Goal: Information Seeking & Learning: Learn about a topic

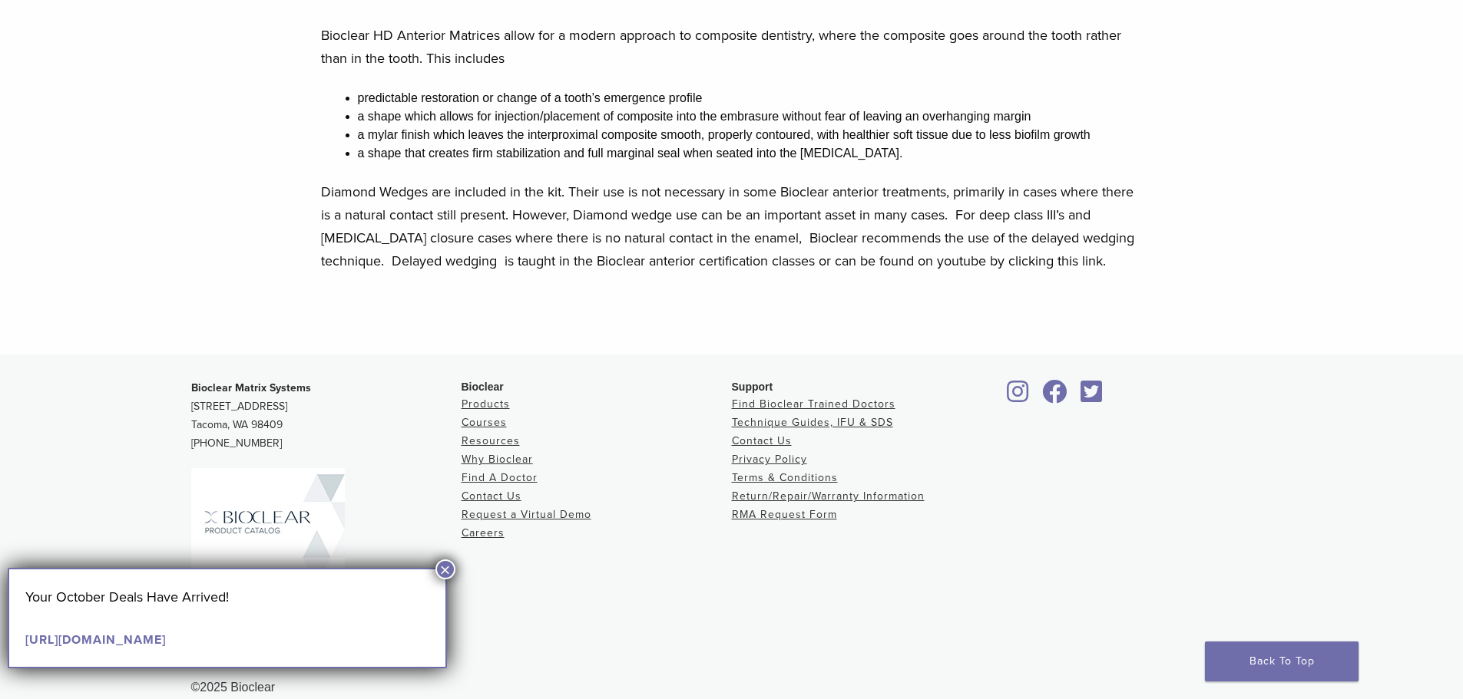
scroll to position [832, 0]
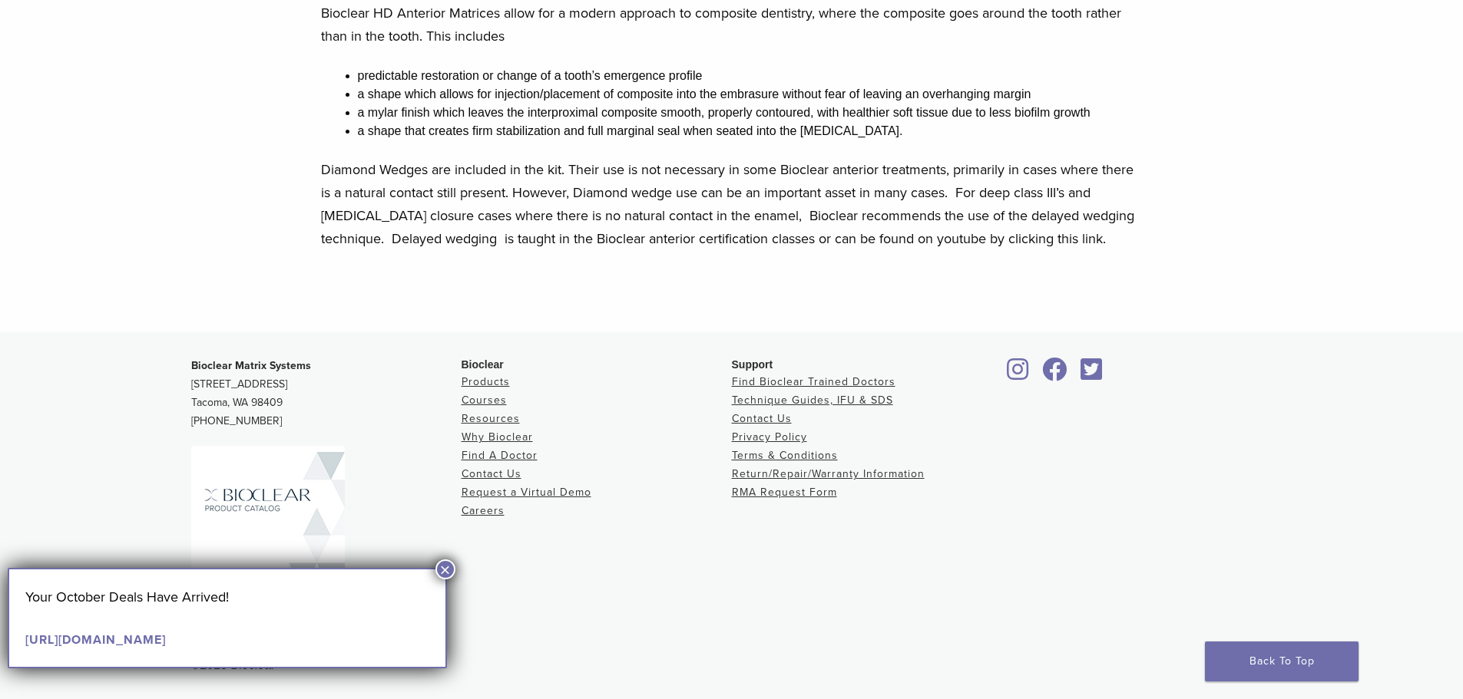
click at [451, 561] on button "×" at bounding box center [445, 570] width 20 height 20
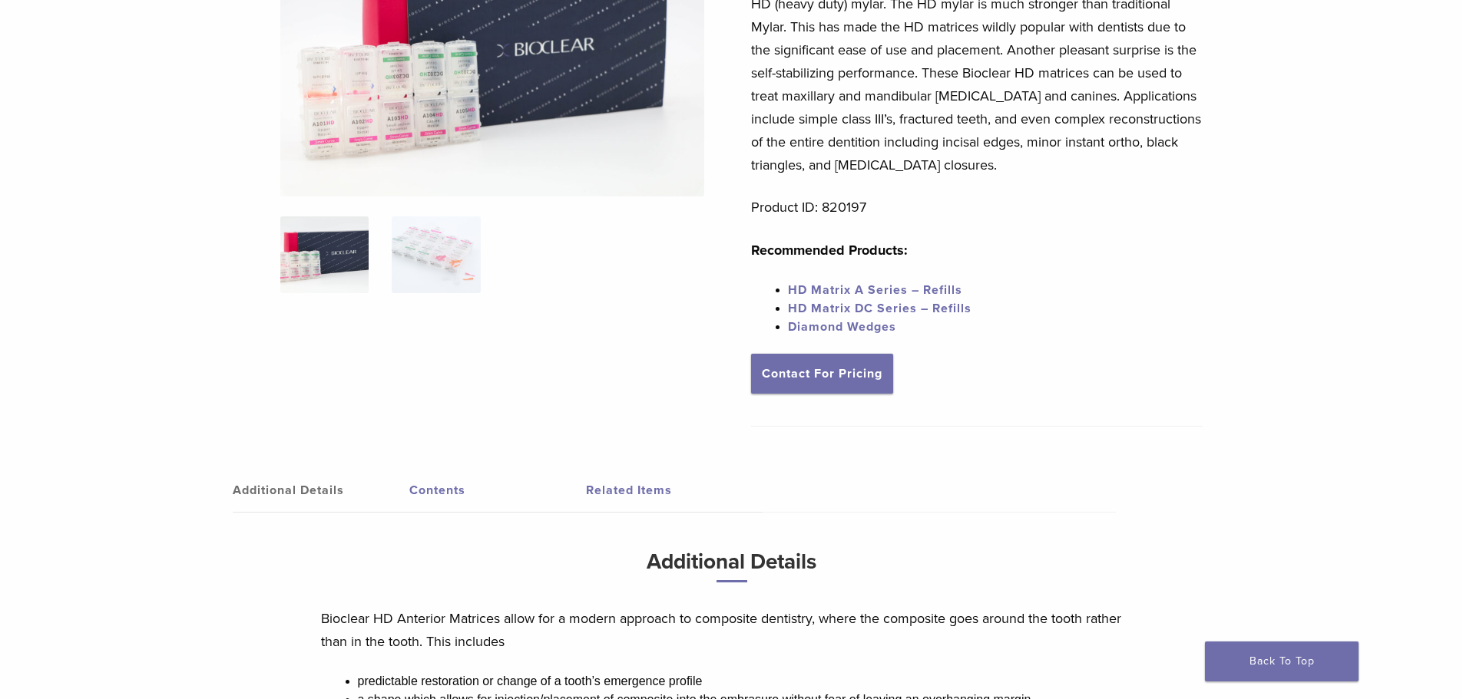
scroll to position [0, 0]
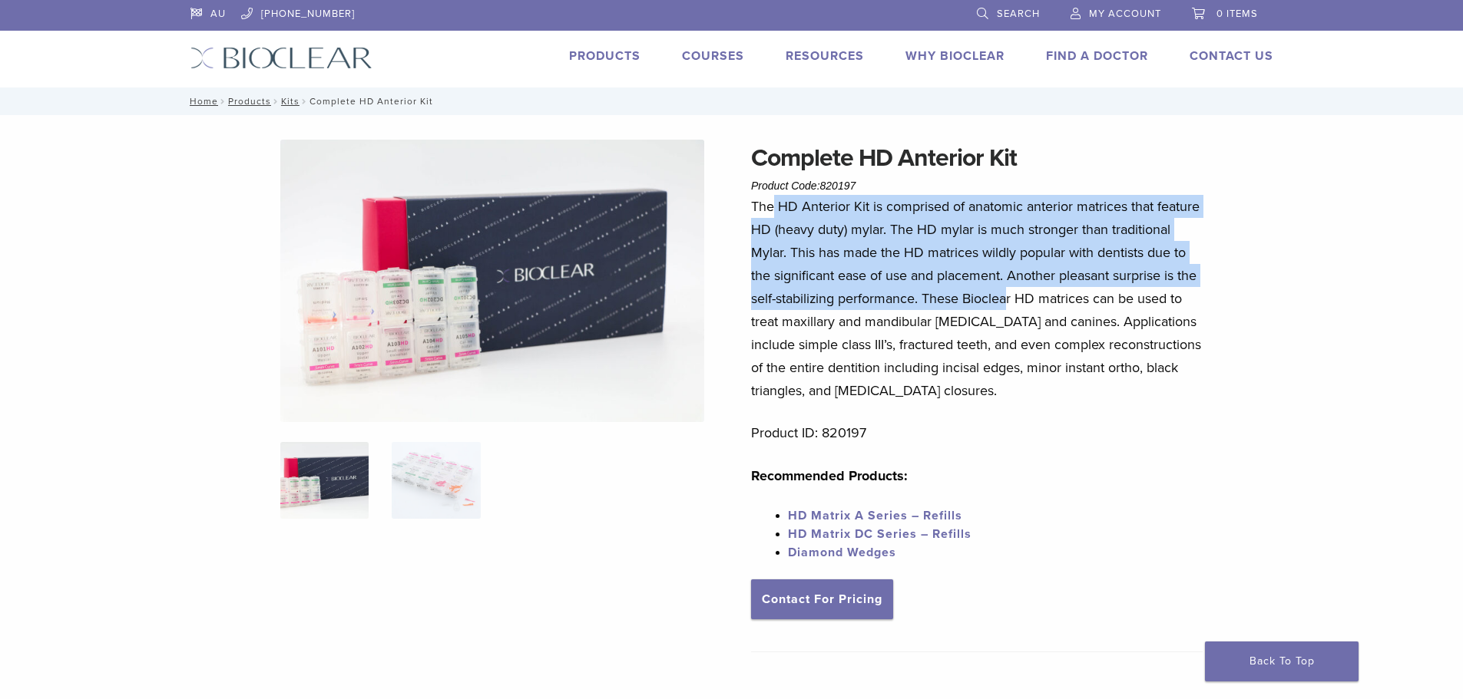
drag, startPoint x: 775, startPoint y: 207, endPoint x: 1020, endPoint y: 336, distance: 276.8
click at [1020, 314] on p "The HD Anterior Kit is comprised of anatomic anterior matrices that feature HD …" at bounding box center [976, 298] width 451 height 207
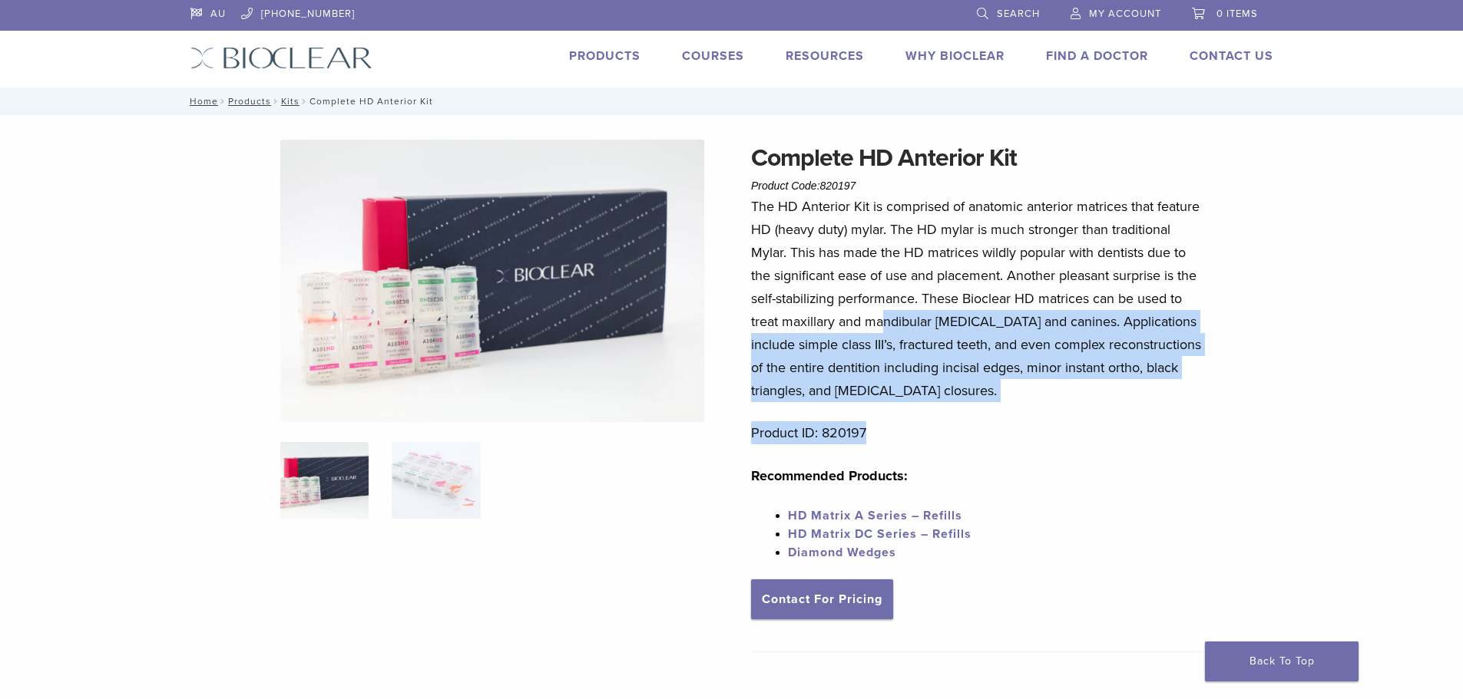
drag, startPoint x: 1004, startPoint y: 430, endPoint x: 813, endPoint y: 266, distance: 252.1
click at [813, 266] on div "The HD Anterior Kit is comprised of anatomic anterior matrices that feature HD …" at bounding box center [976, 387] width 451 height 385
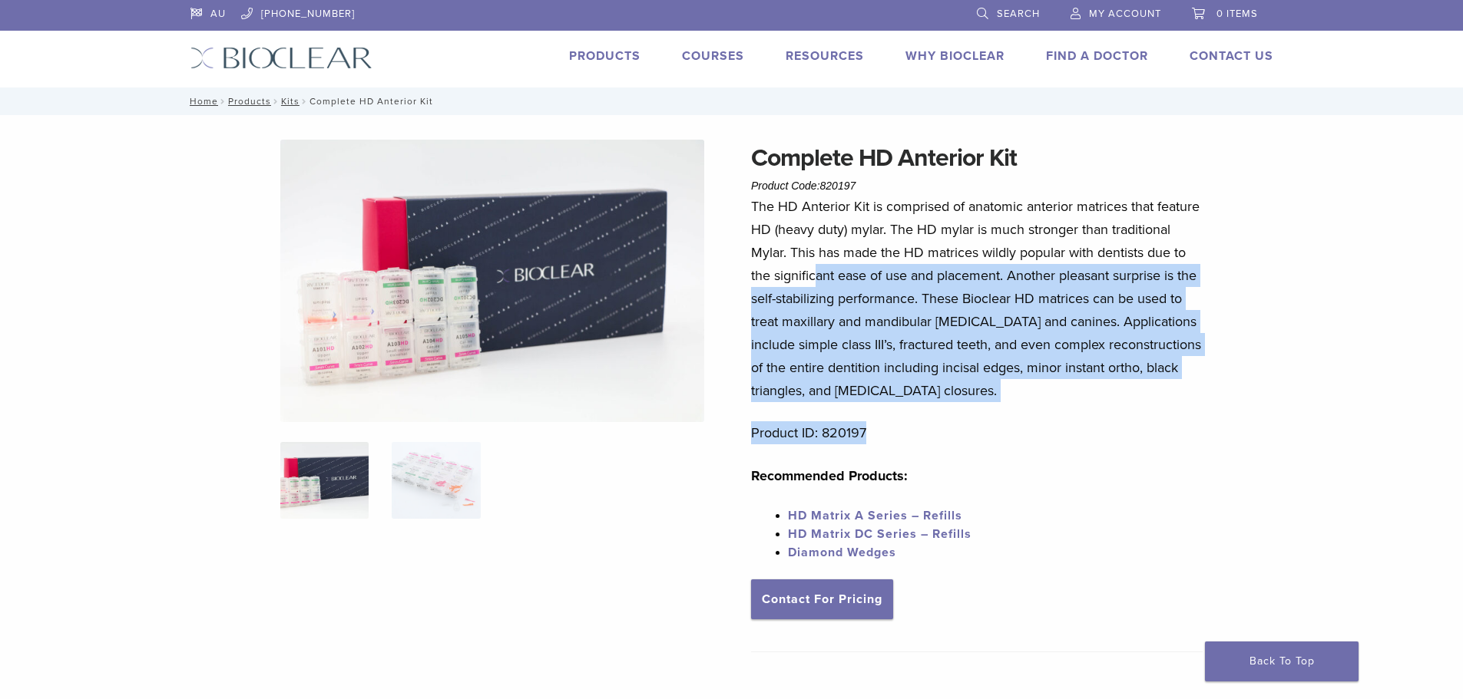
click at [343, 366] on img at bounding box center [492, 281] width 424 height 283
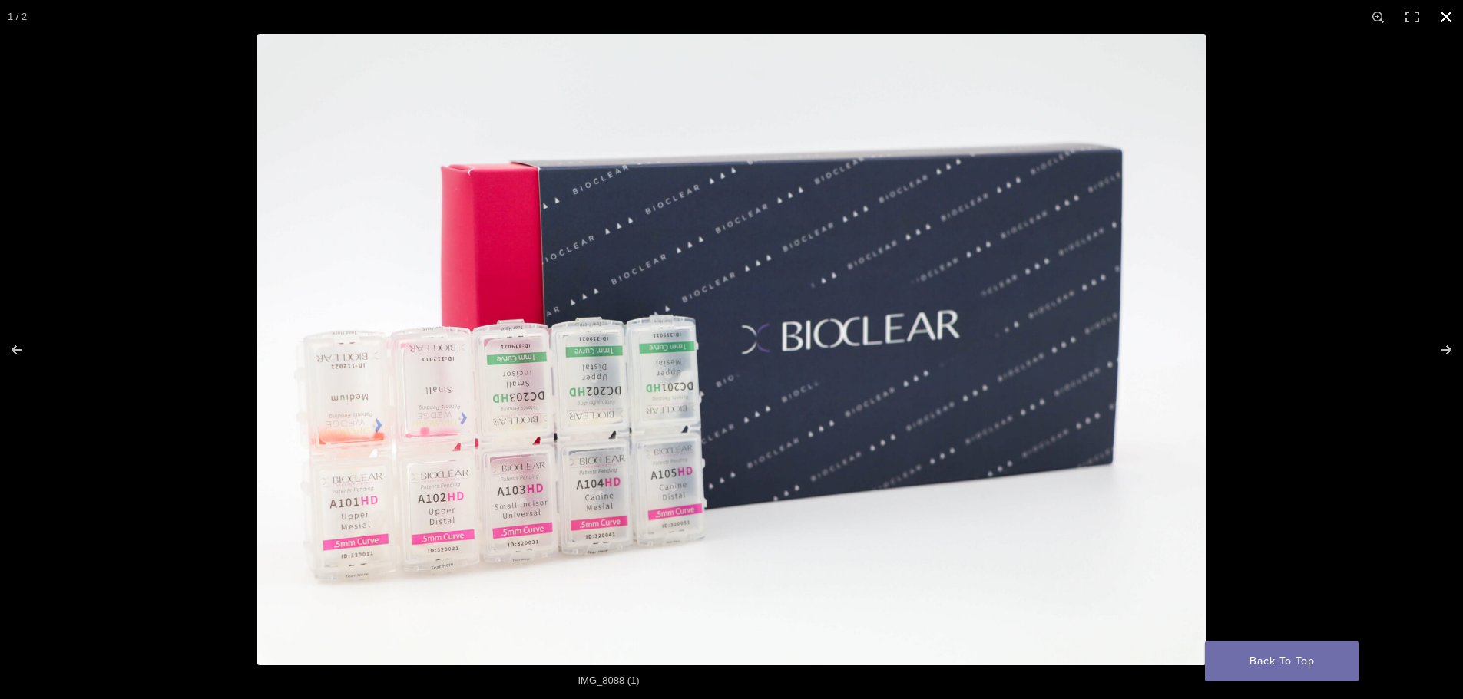
click at [1460, 10] on button "Close (Esc)" at bounding box center [1446, 17] width 34 height 34
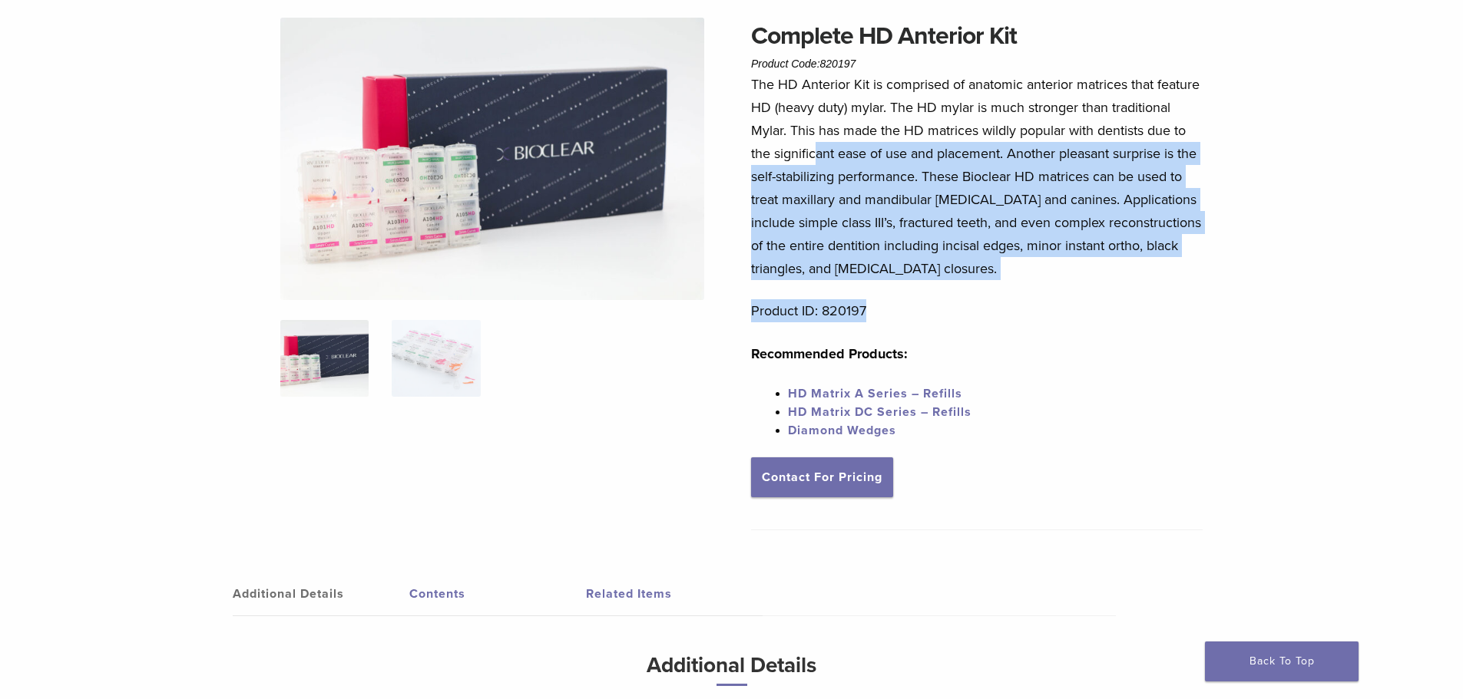
scroll to position [64, 0]
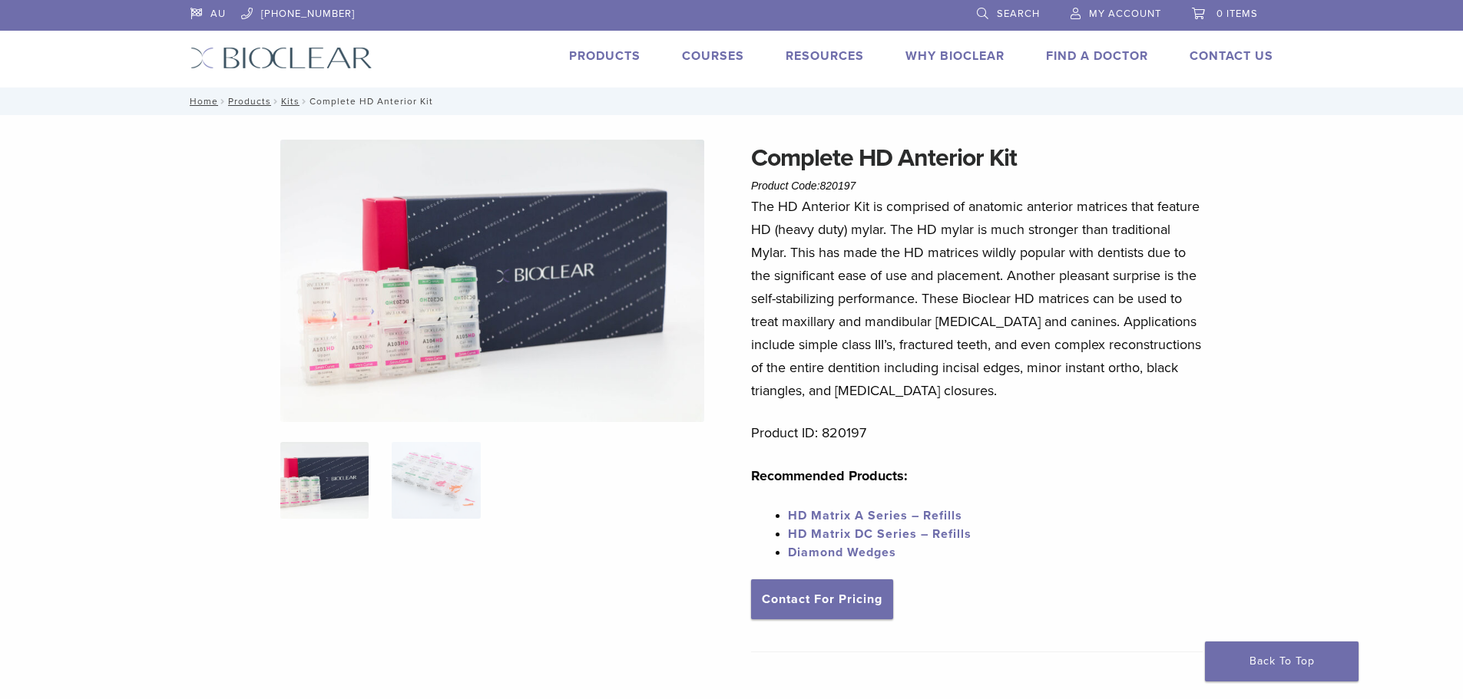
click at [423, 280] on img at bounding box center [492, 281] width 424 height 283
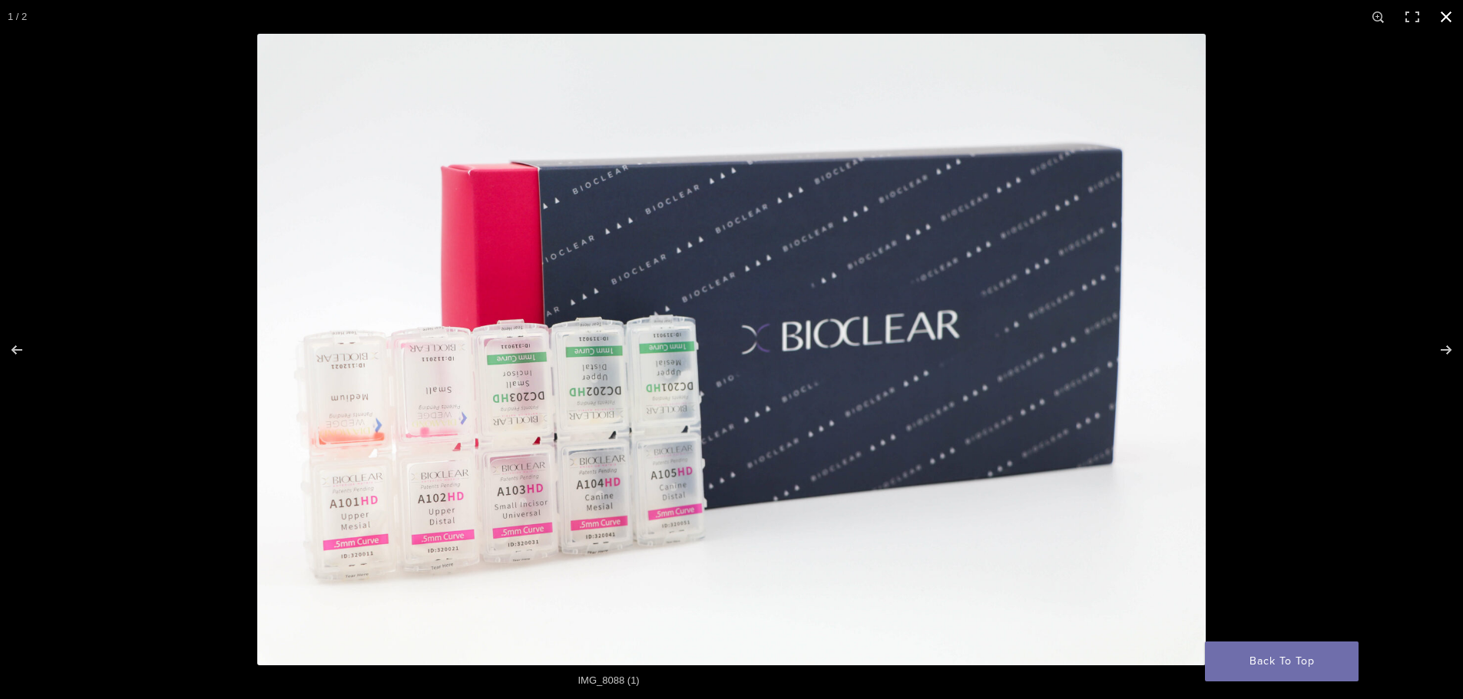
click at [1450, 12] on button "Close (Esc)" at bounding box center [1446, 17] width 34 height 34
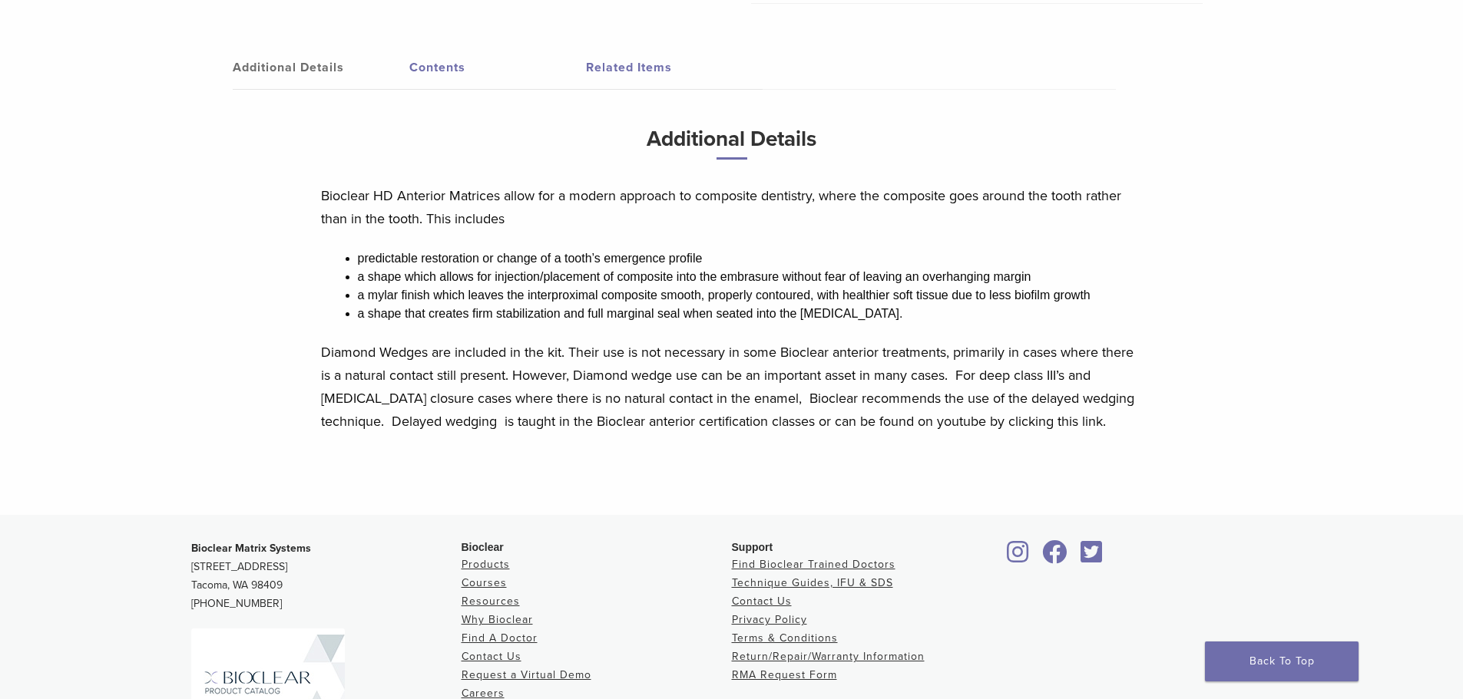
scroll to position [537, 0]
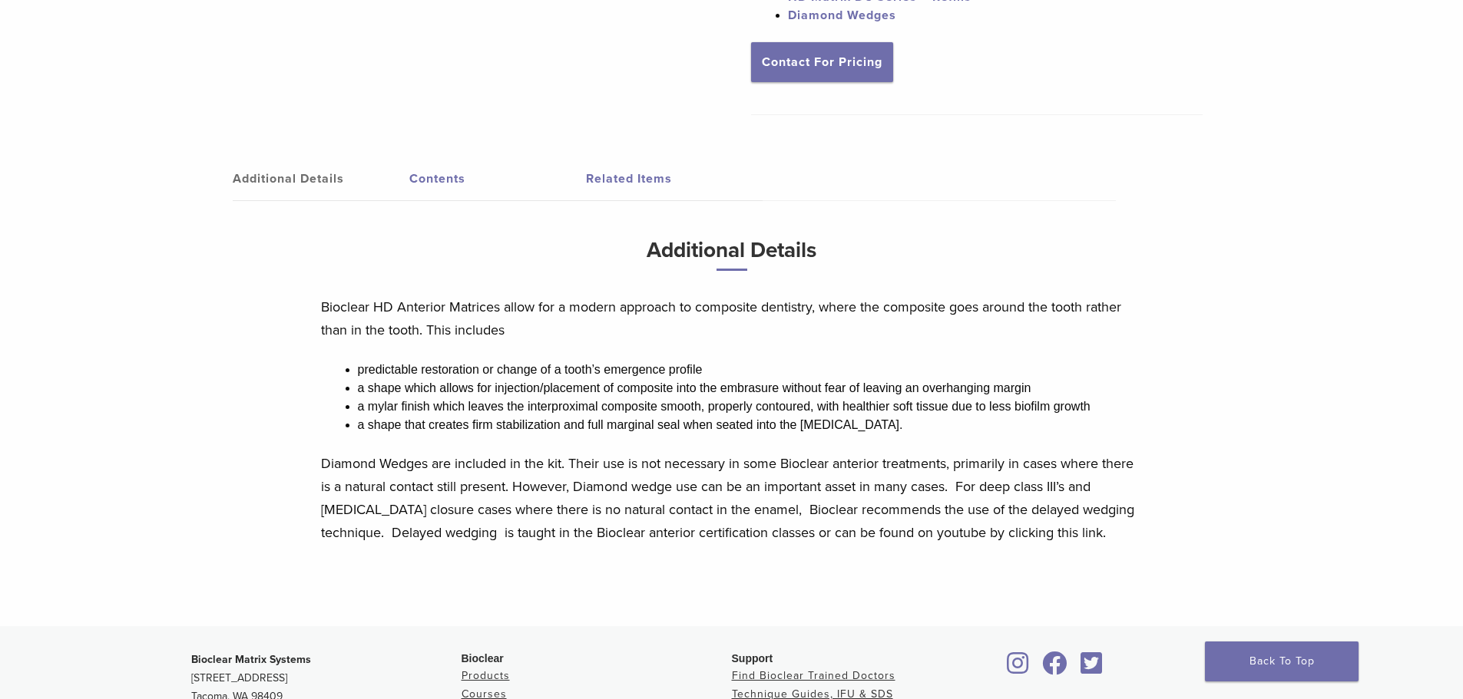
click at [445, 187] on link "Contents" at bounding box center [497, 178] width 177 height 43
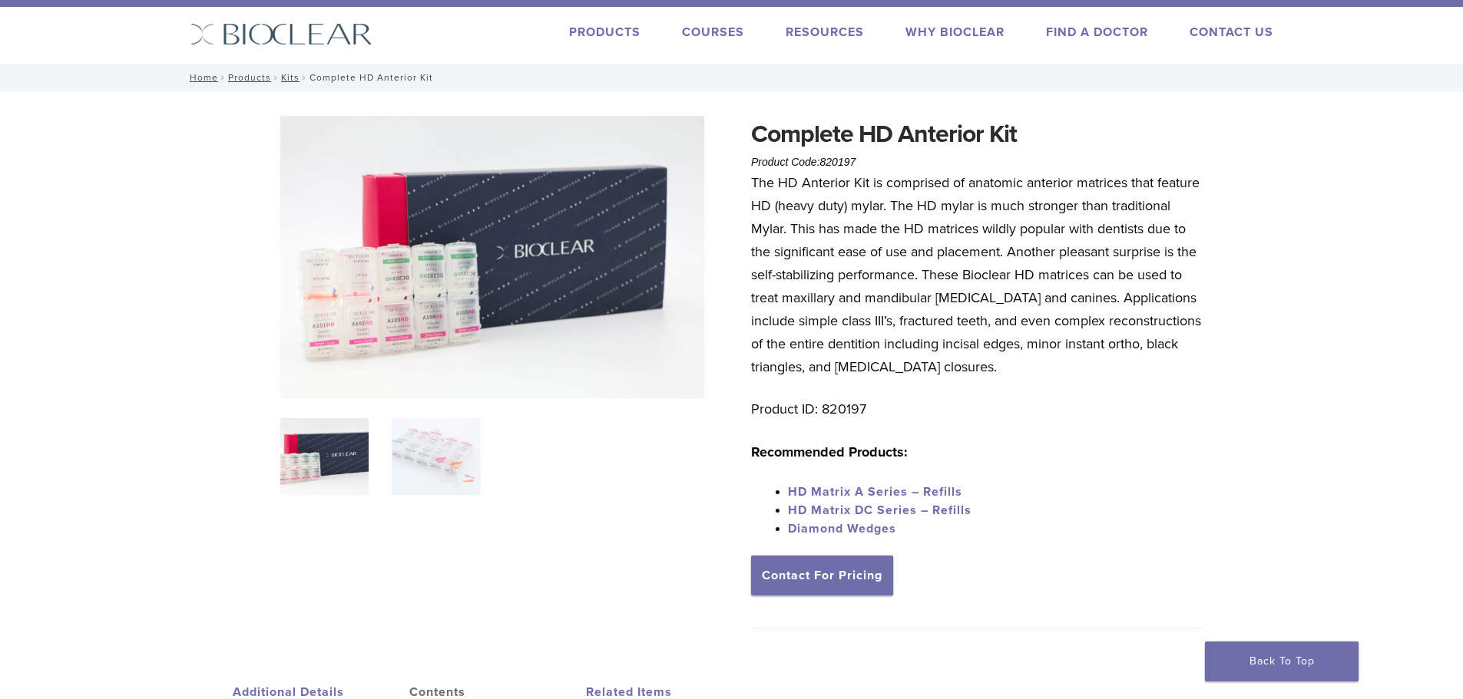
scroll to position [0, 0]
